Goal: Transaction & Acquisition: Subscribe to service/newsletter

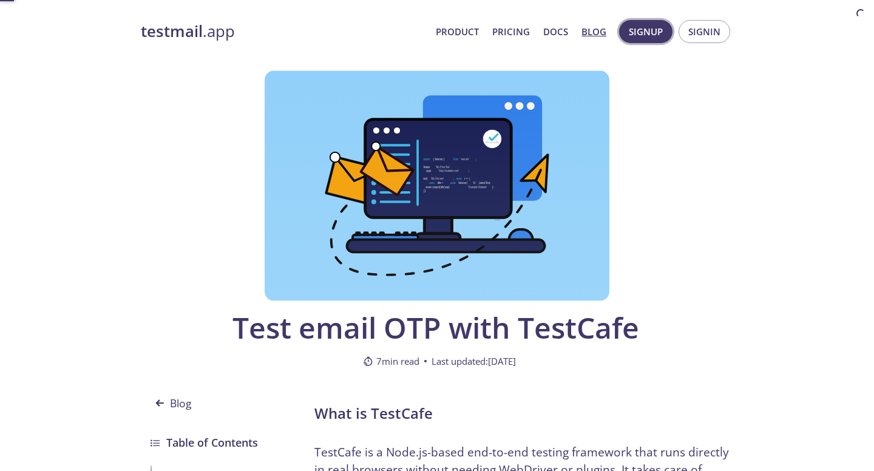
click at [646, 32] on span "Signup" at bounding box center [646, 32] width 34 height 16
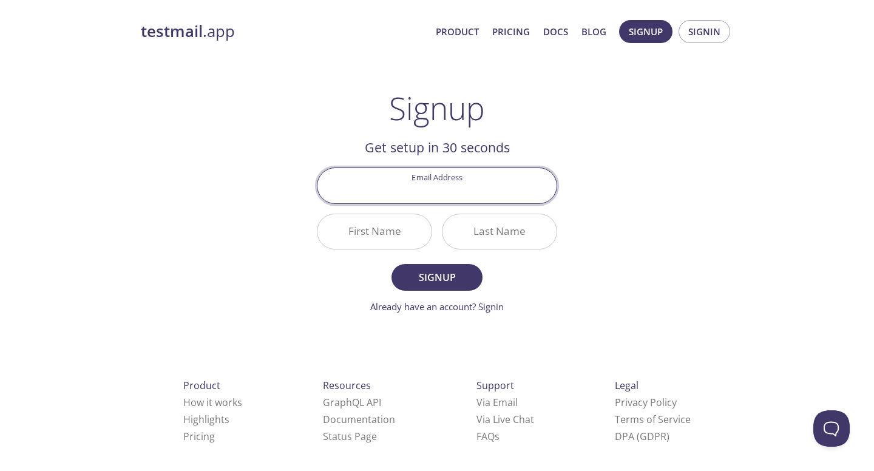
click at [496, 195] on input "Email Address" at bounding box center [436, 185] width 239 height 35
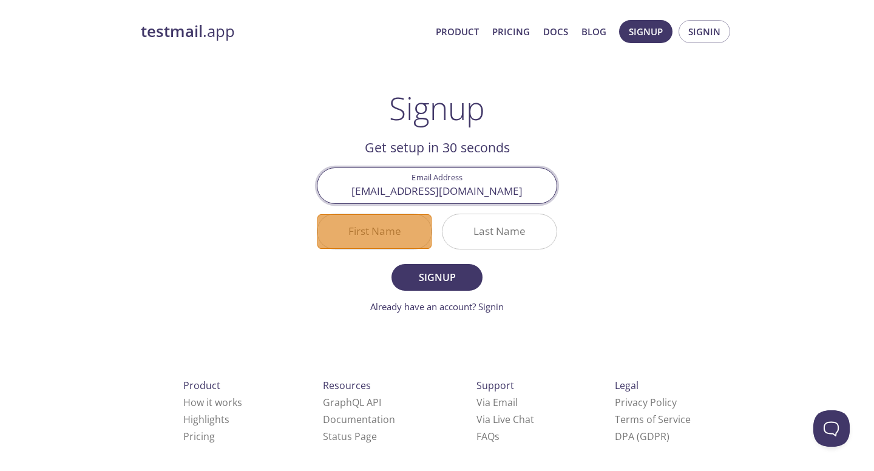
type input "[EMAIL_ADDRESS][DOMAIN_NAME]"
click at [380, 241] on input "First Name" at bounding box center [374, 231] width 114 height 35
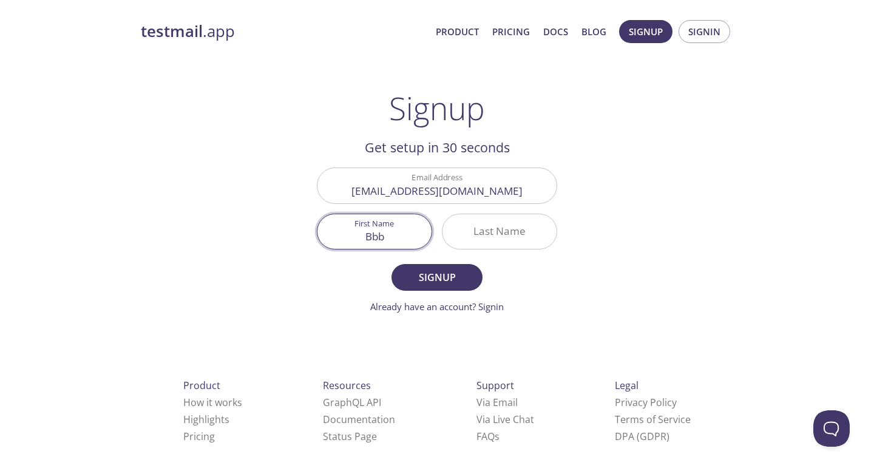
type input "Bbb"
click at [490, 238] on input "Last Name" at bounding box center [499, 231] width 114 height 35
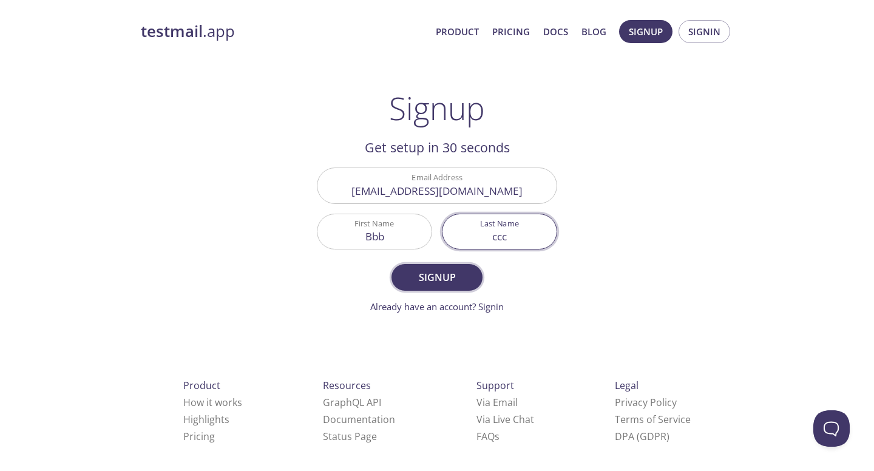
type input "ccc"
click at [436, 277] on span "Signup" at bounding box center [437, 277] width 64 height 17
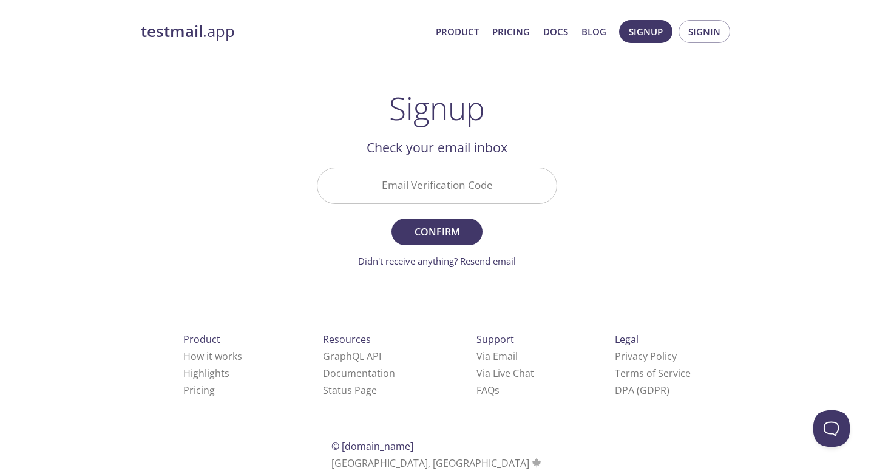
click at [395, 183] on input "Email Verification Code" at bounding box center [436, 185] width 239 height 35
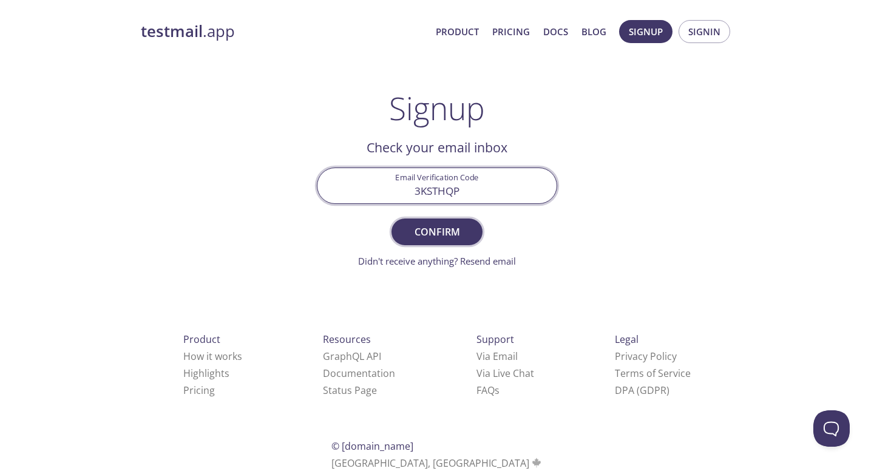
type input "3KSTHQP"
click at [436, 231] on span "Confirm" at bounding box center [437, 231] width 64 height 17
